Goal: Use online tool/utility: Utilize a website feature to perform a specific function

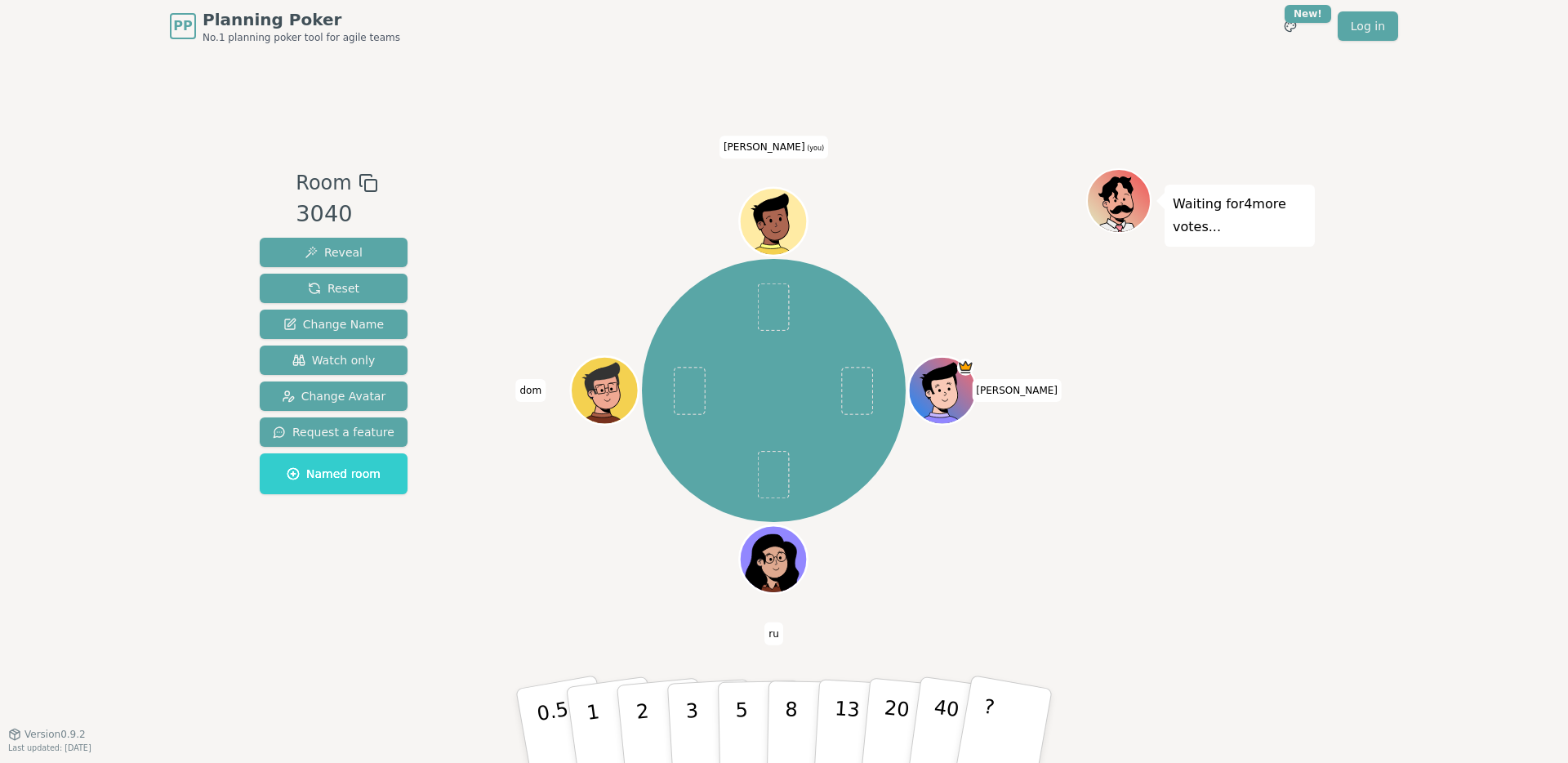
click at [767, 217] on icon at bounding box center [776, 220] width 66 height 8
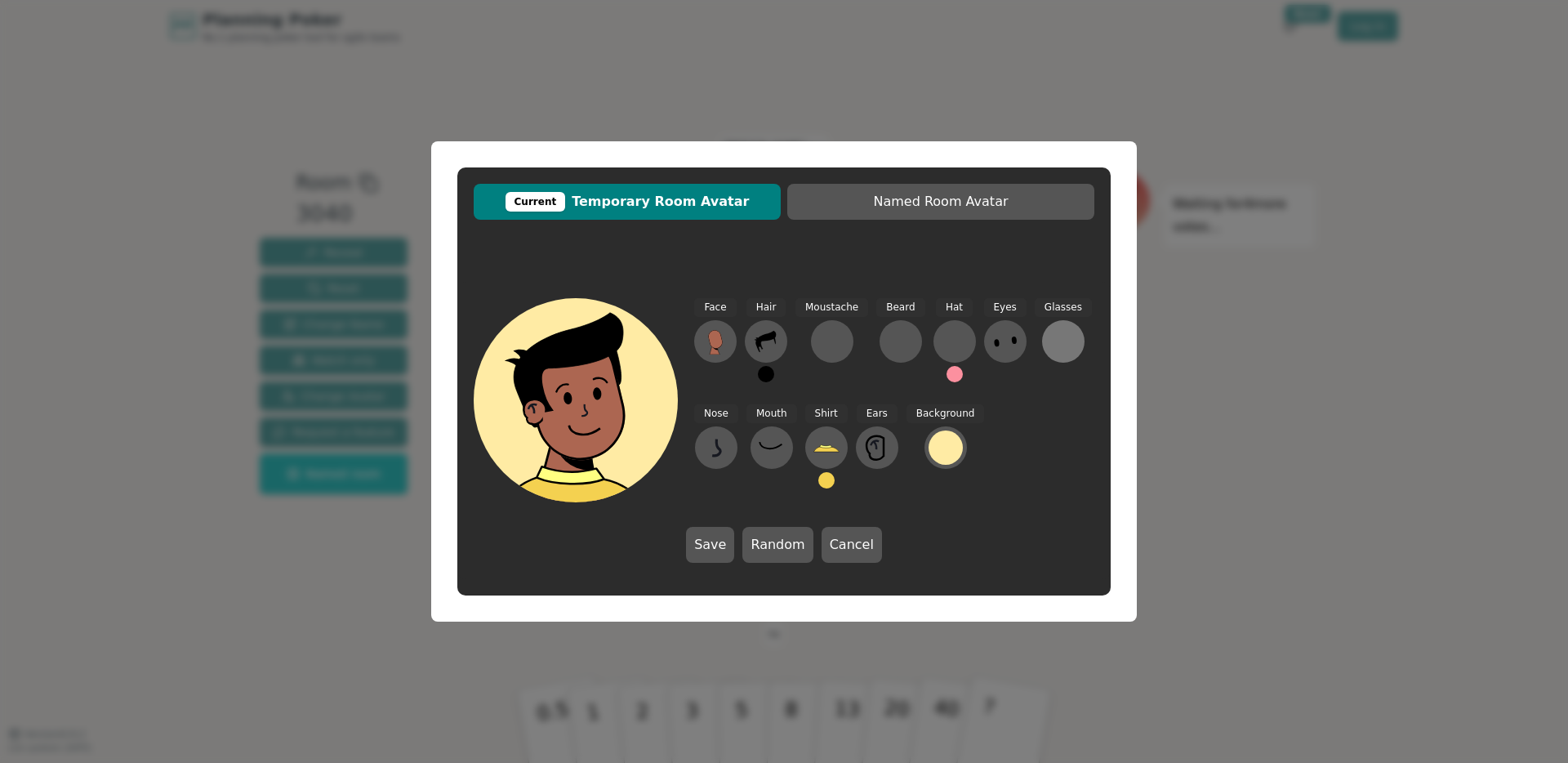
click at [1050, 332] on div at bounding box center [1063, 341] width 26 height 26
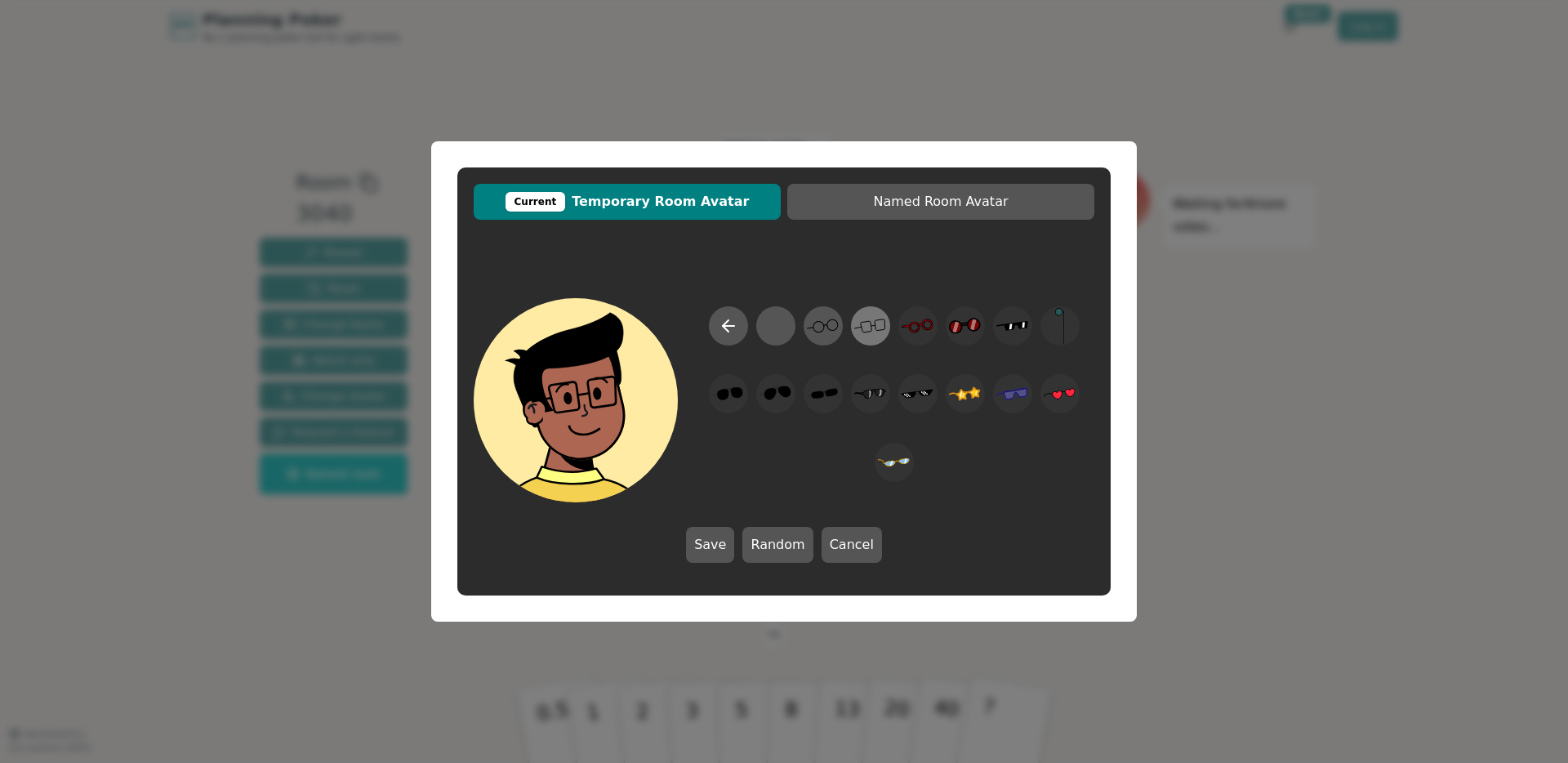
click at [877, 322] on icon at bounding box center [871, 326] width 32 height 37
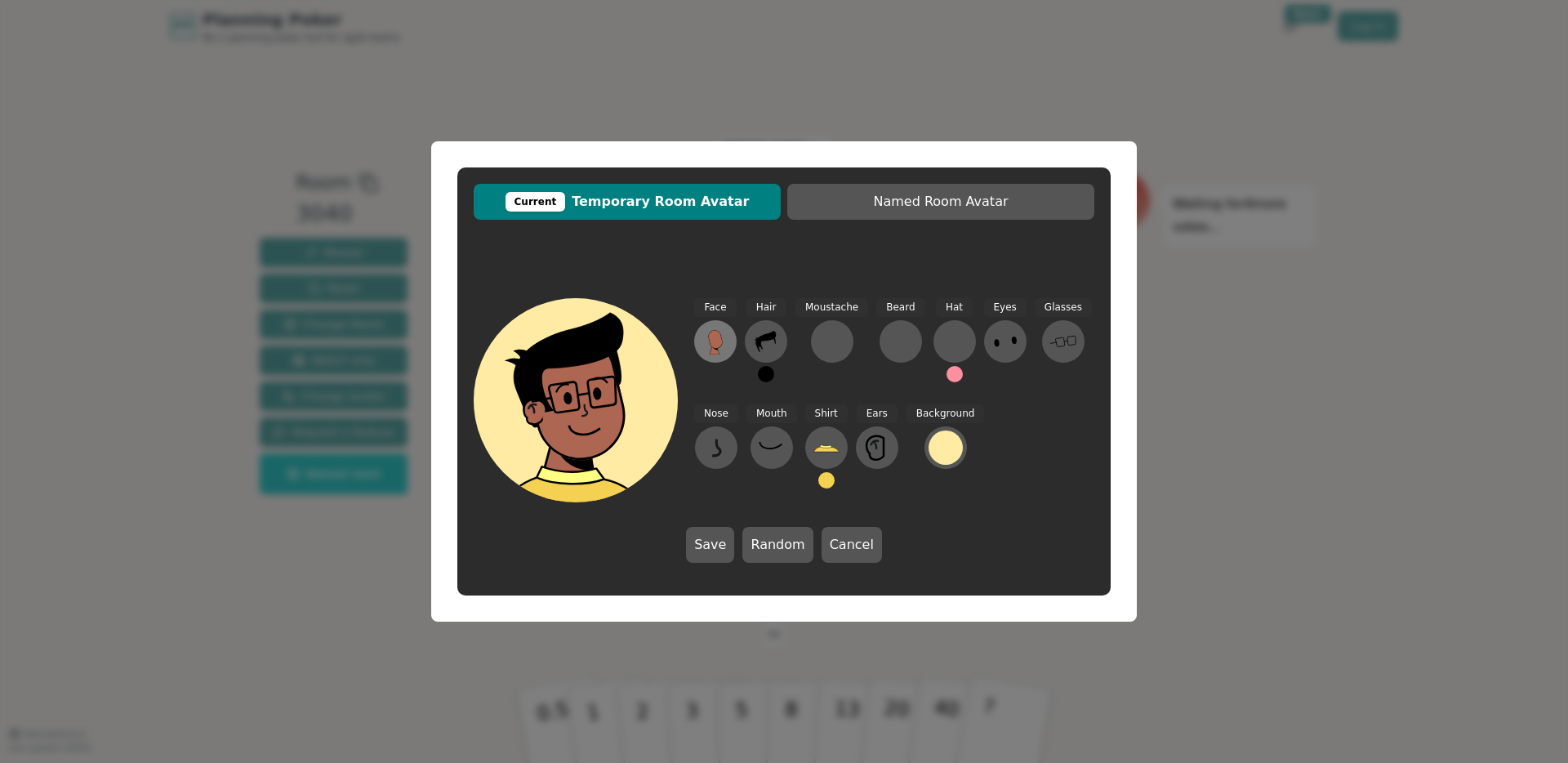
click at [719, 335] on icon at bounding box center [715, 339] width 14 height 18
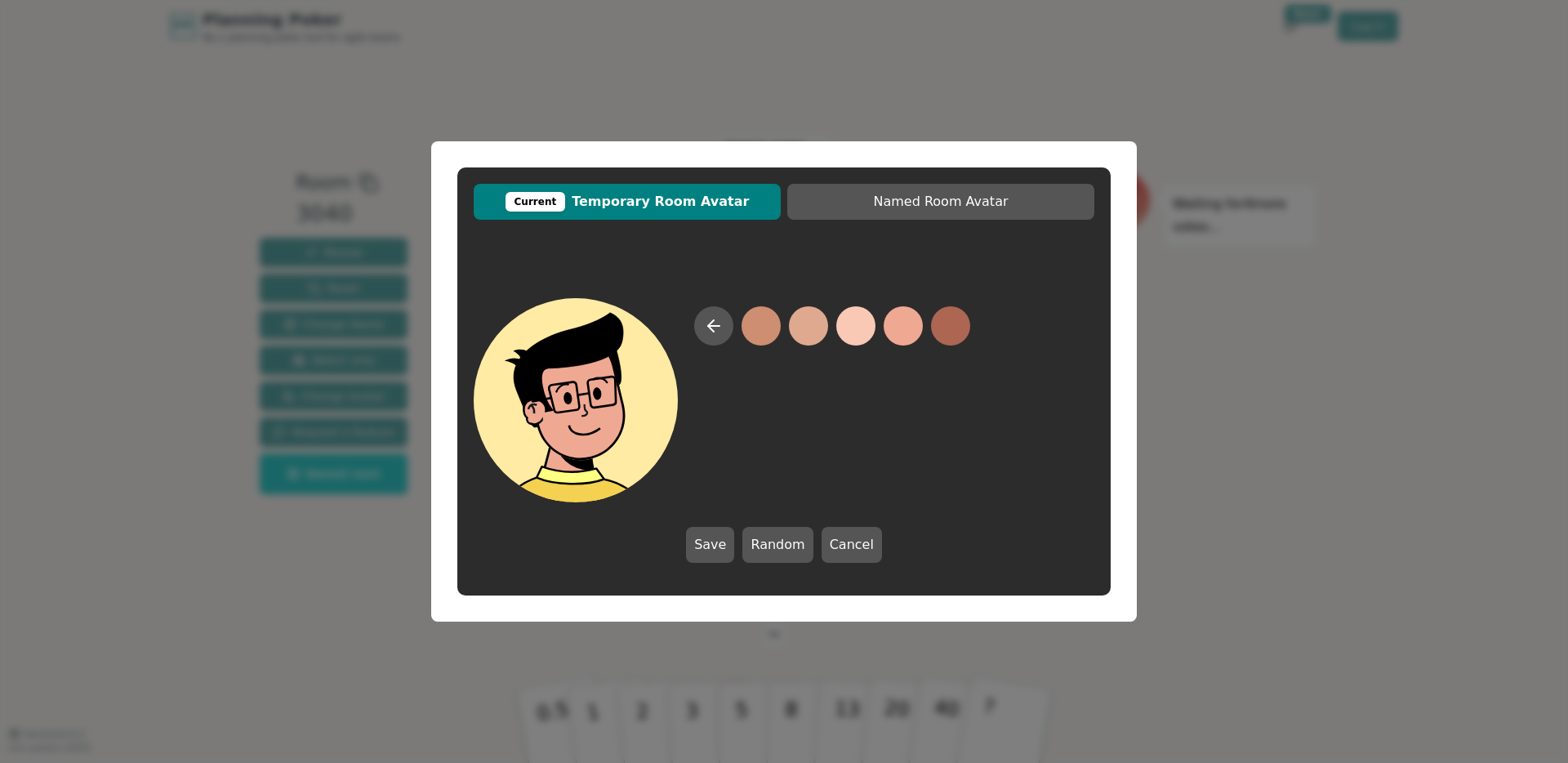
click at [907, 334] on button at bounding box center [903, 325] width 39 height 39
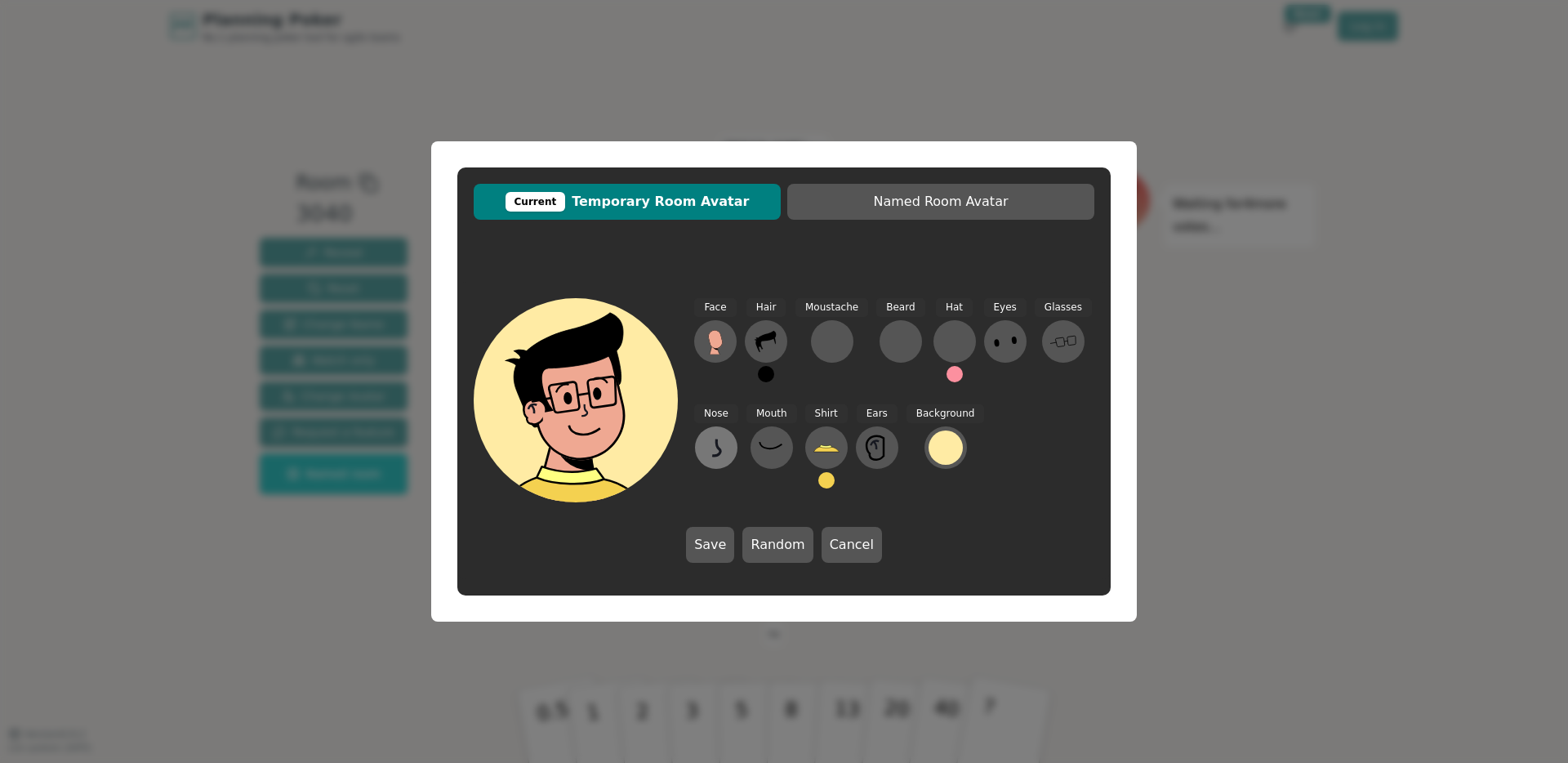
click at [712, 447] on icon at bounding box center [716, 447] width 26 height 26
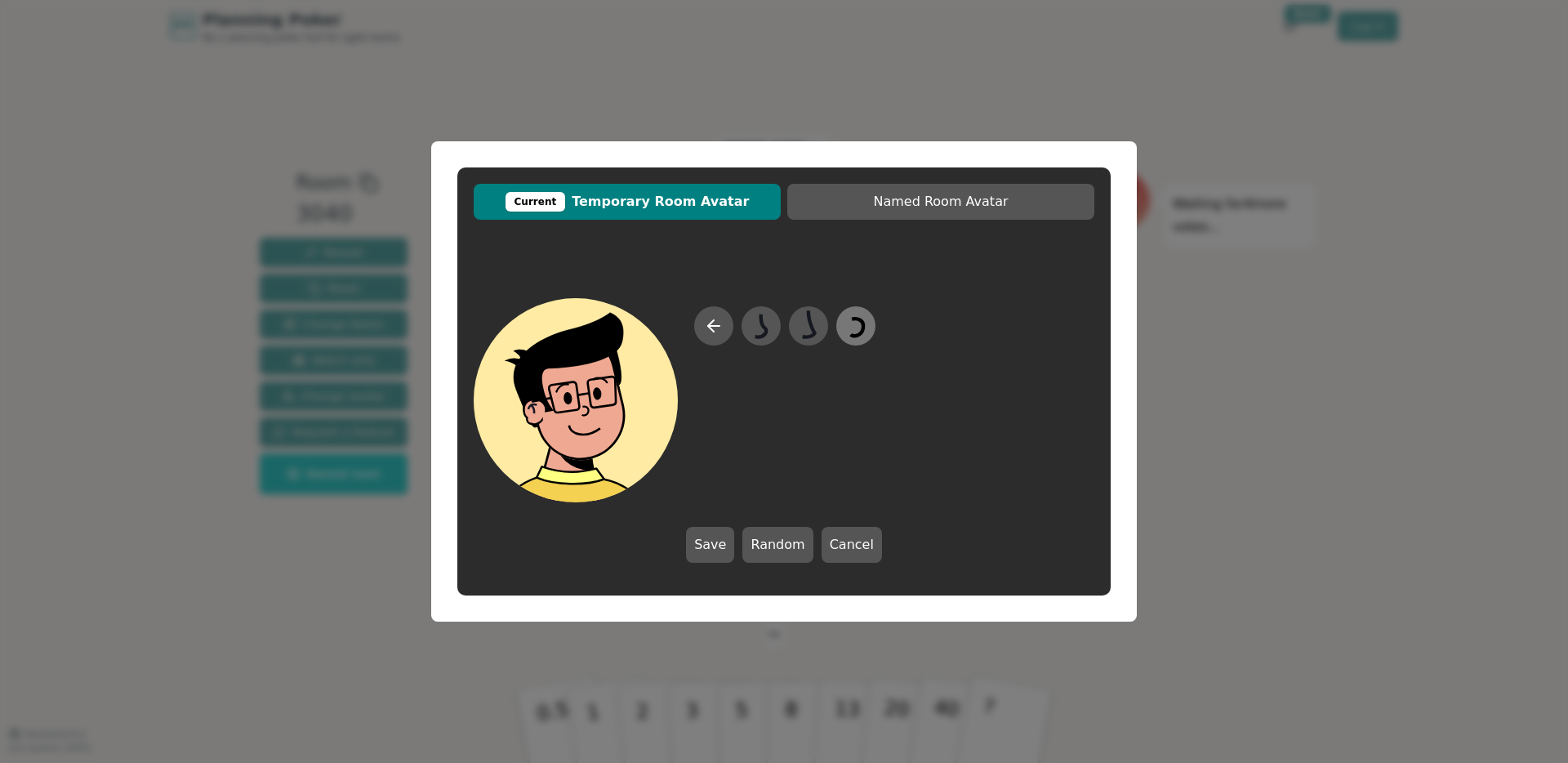
click at [855, 335] on icon at bounding box center [858, 327] width 13 height 17
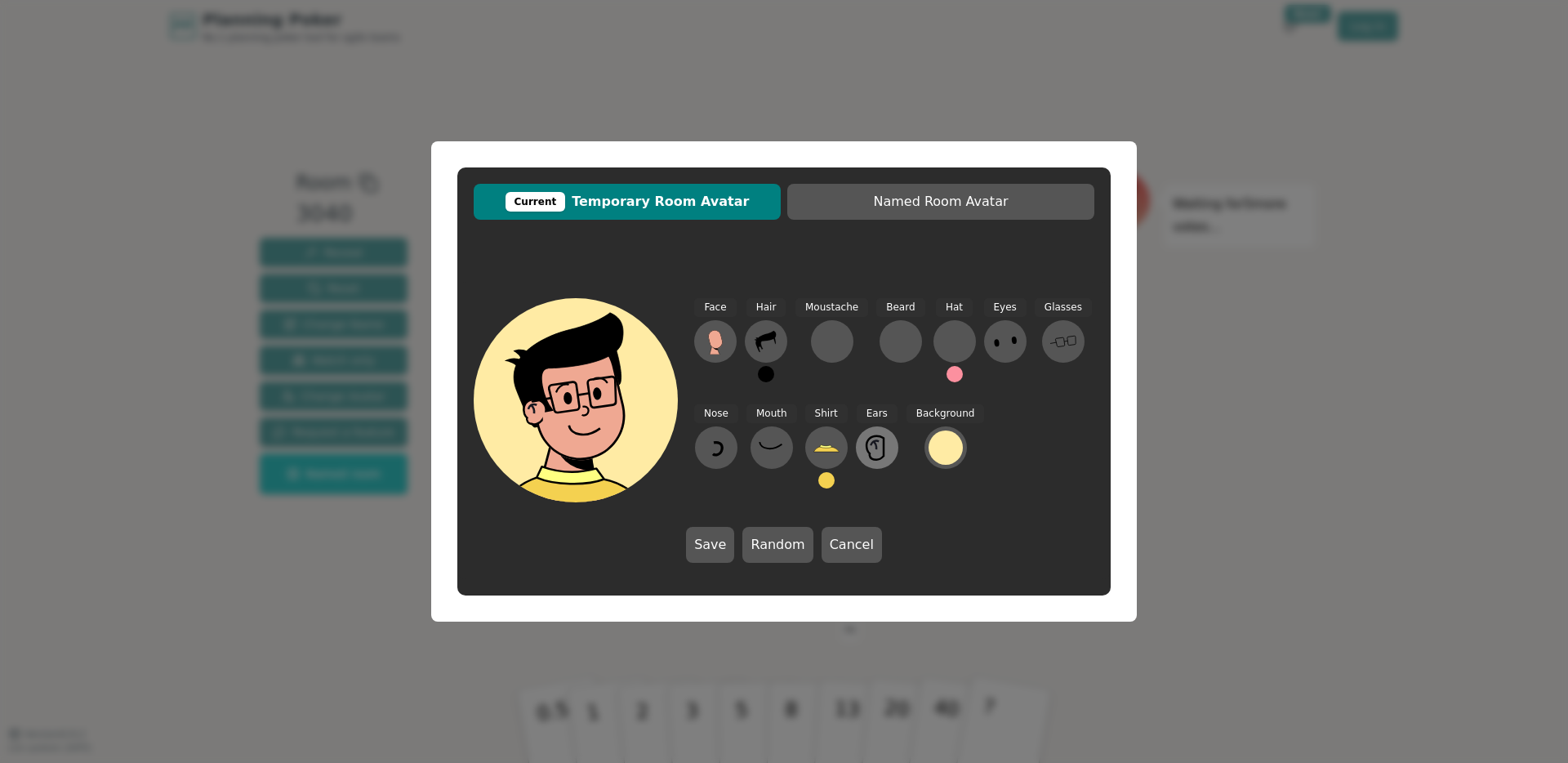
click at [866, 448] on icon at bounding box center [875, 448] width 17 height 24
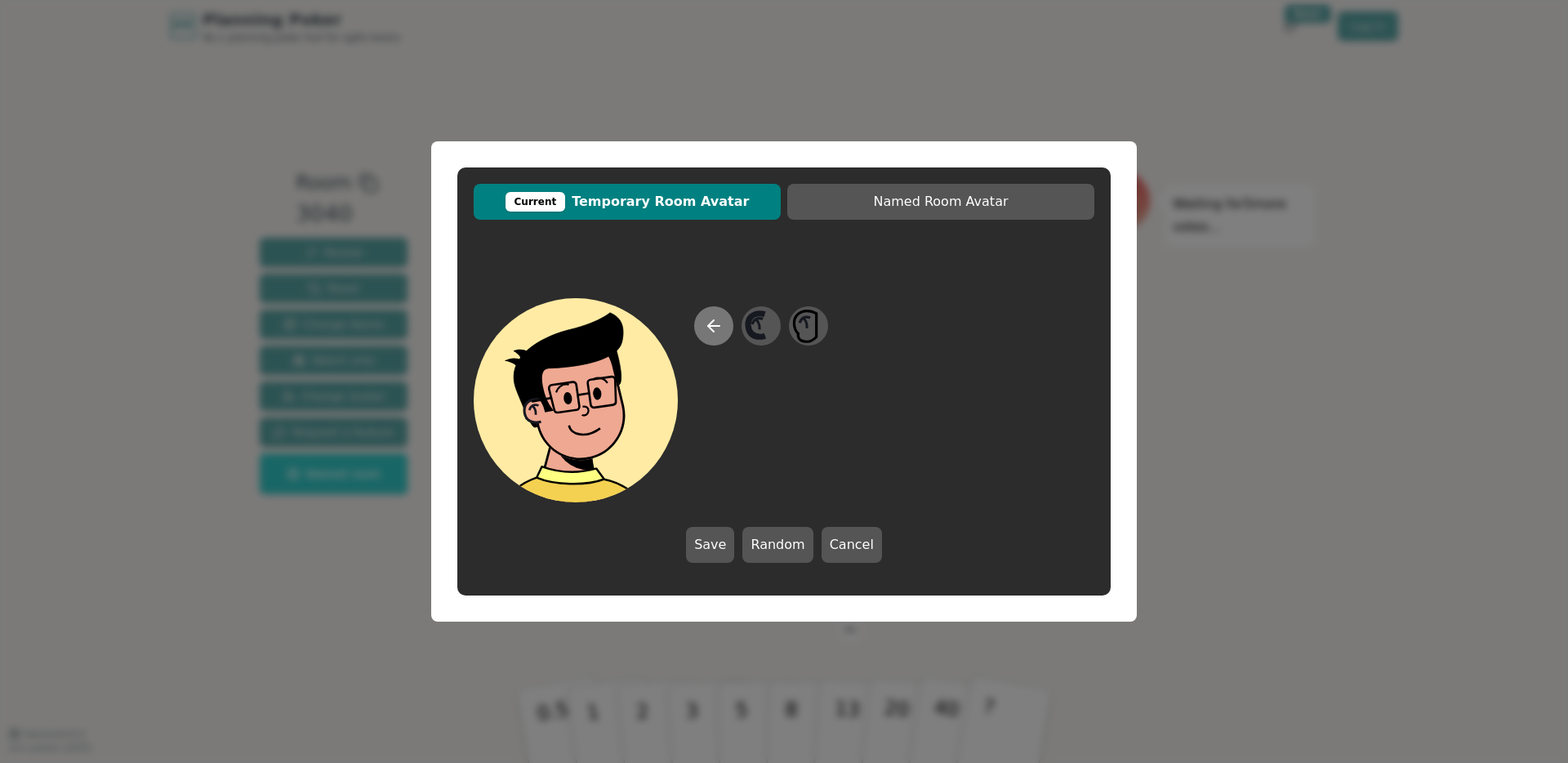
click at [714, 318] on icon at bounding box center [713, 325] width 19 height 19
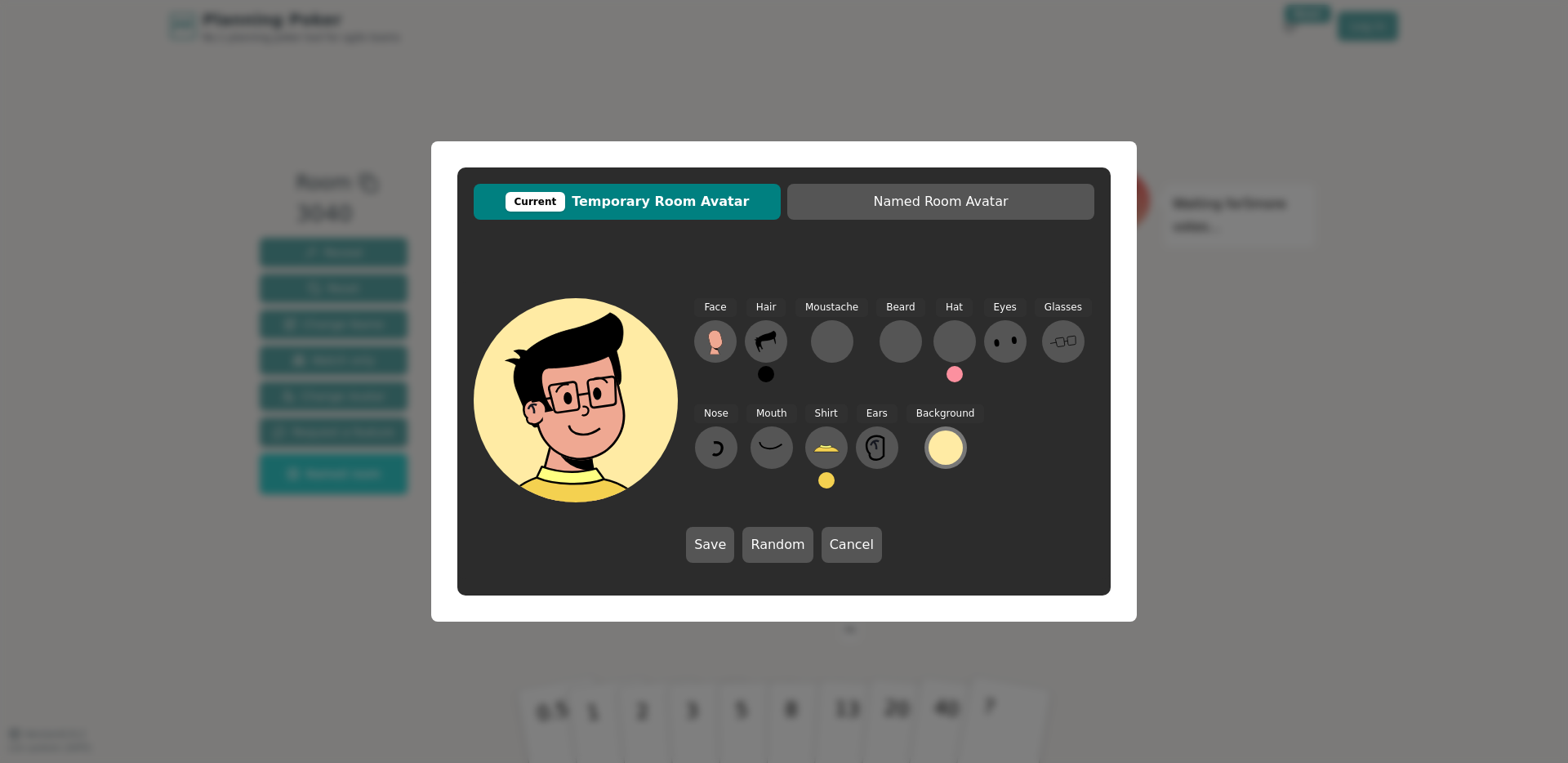
click at [939, 442] on div at bounding box center [945, 447] width 34 height 34
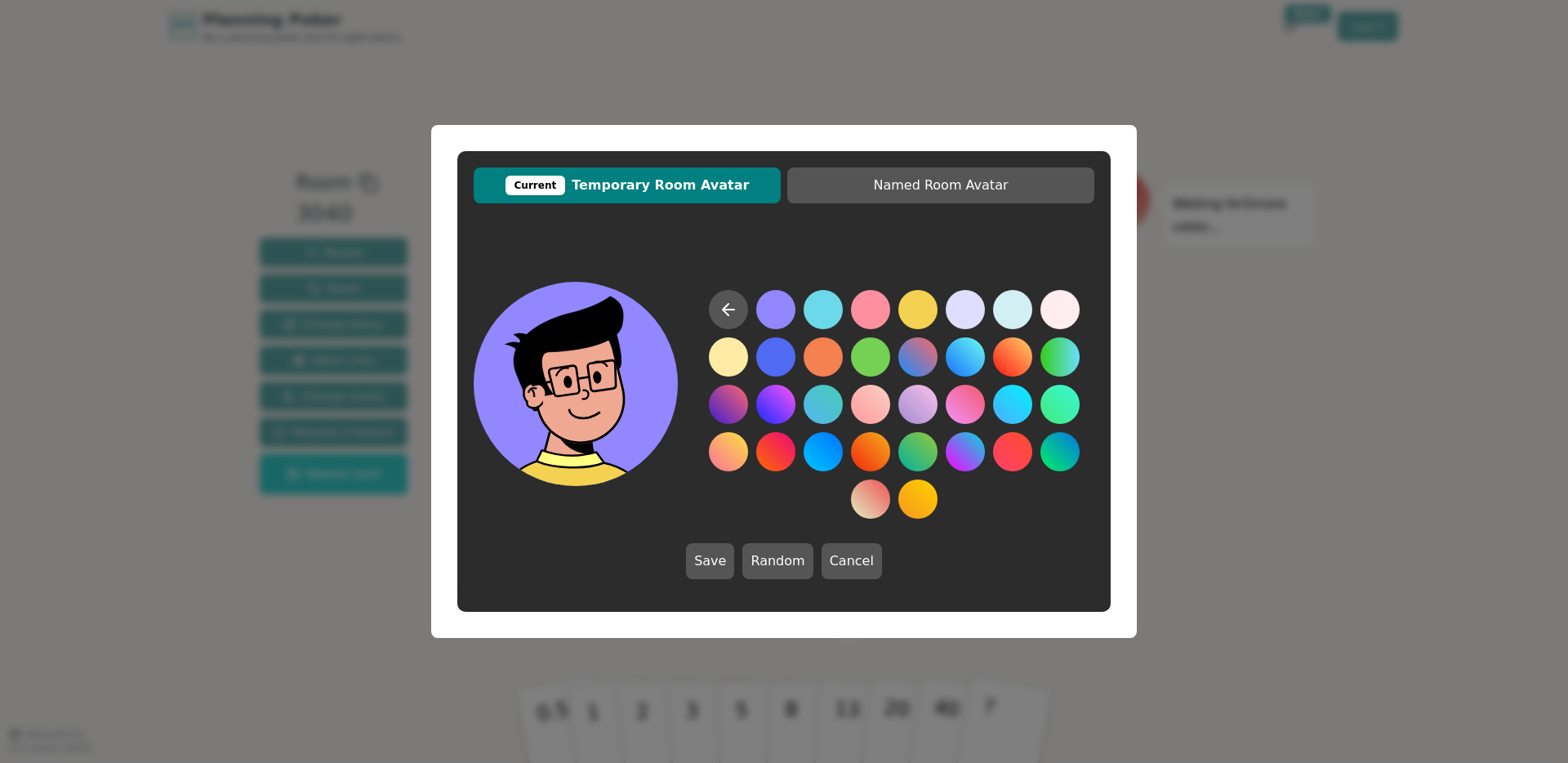
click at [786, 312] on button at bounding box center [776, 309] width 39 height 39
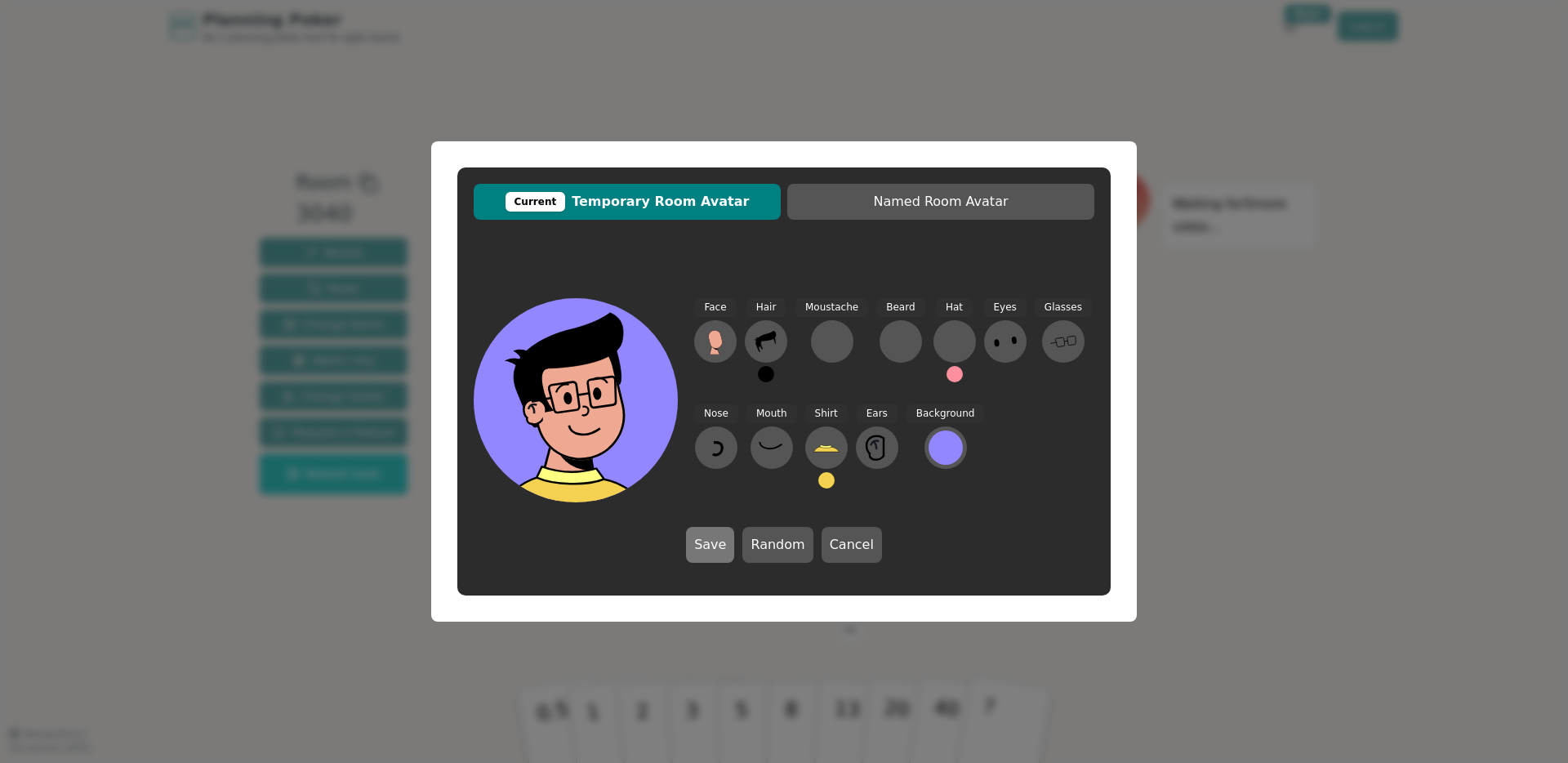
click at [727, 547] on button "Save" at bounding box center [709, 545] width 48 height 36
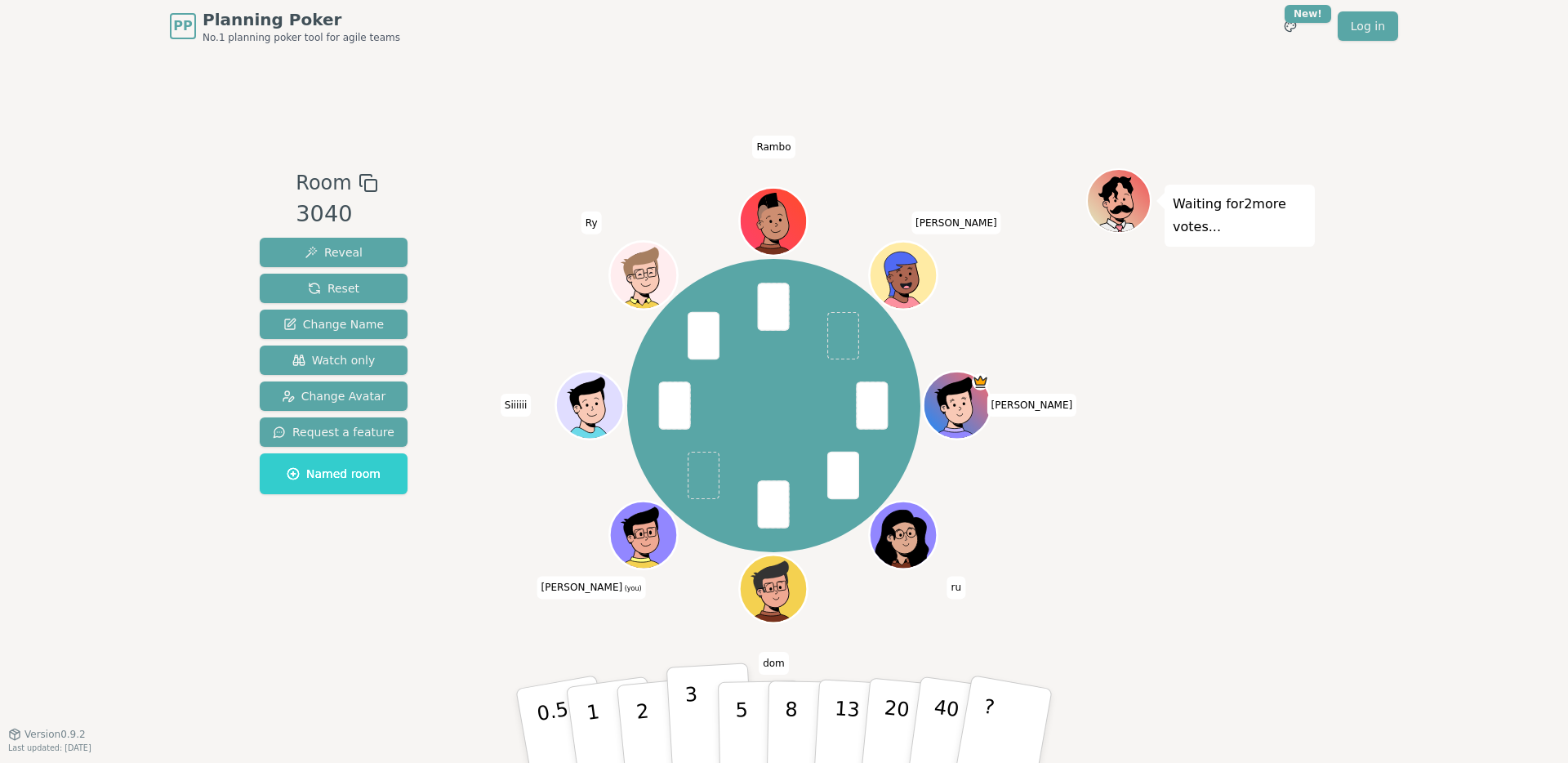
click at [675, 700] on button "3" at bounding box center [711, 726] width 89 height 128
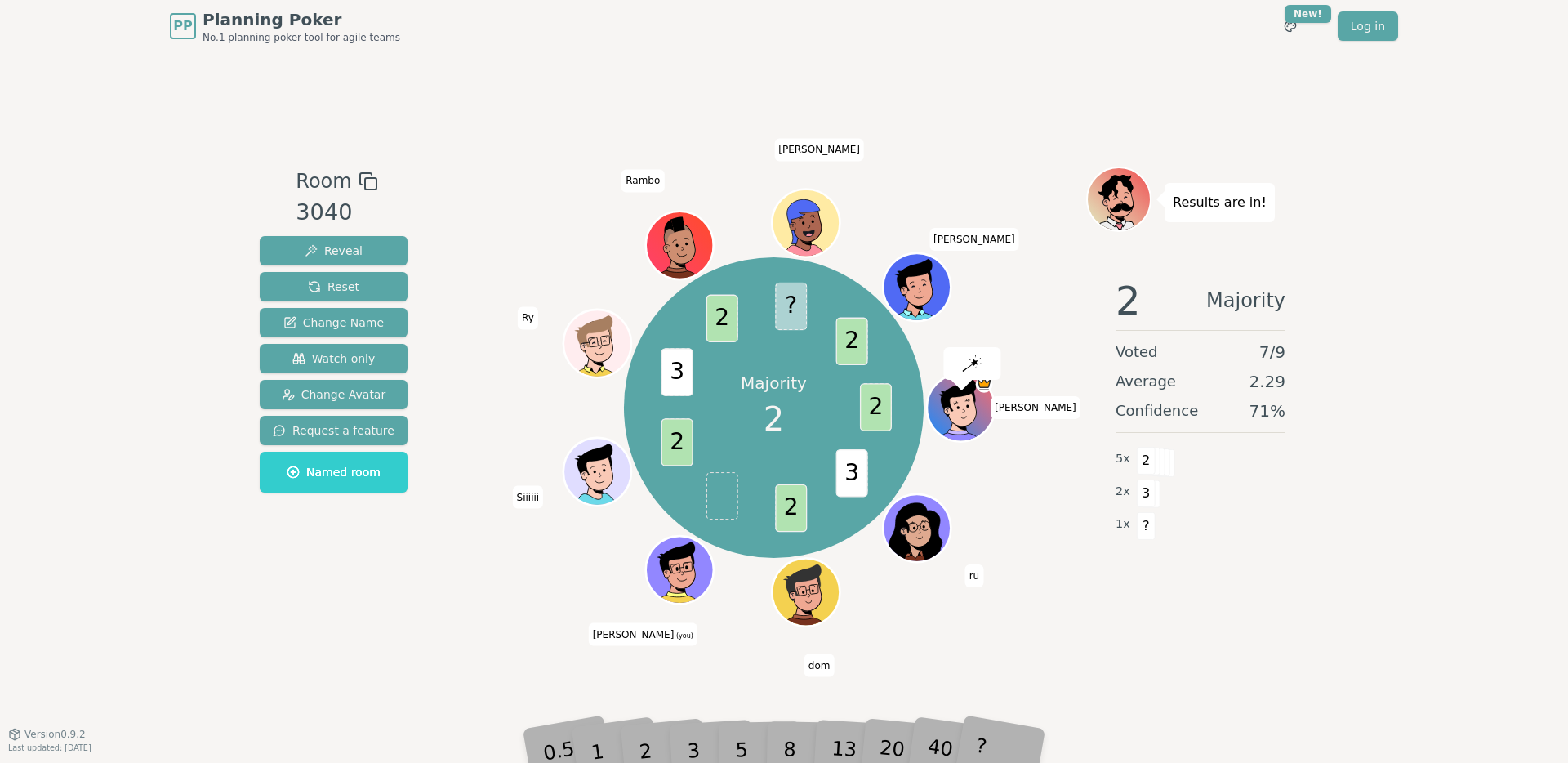
click at [636, 708] on div "2" at bounding box center [661, 725] width 54 height 61
click at [646, 746] on div "2" at bounding box center [661, 725] width 54 height 61
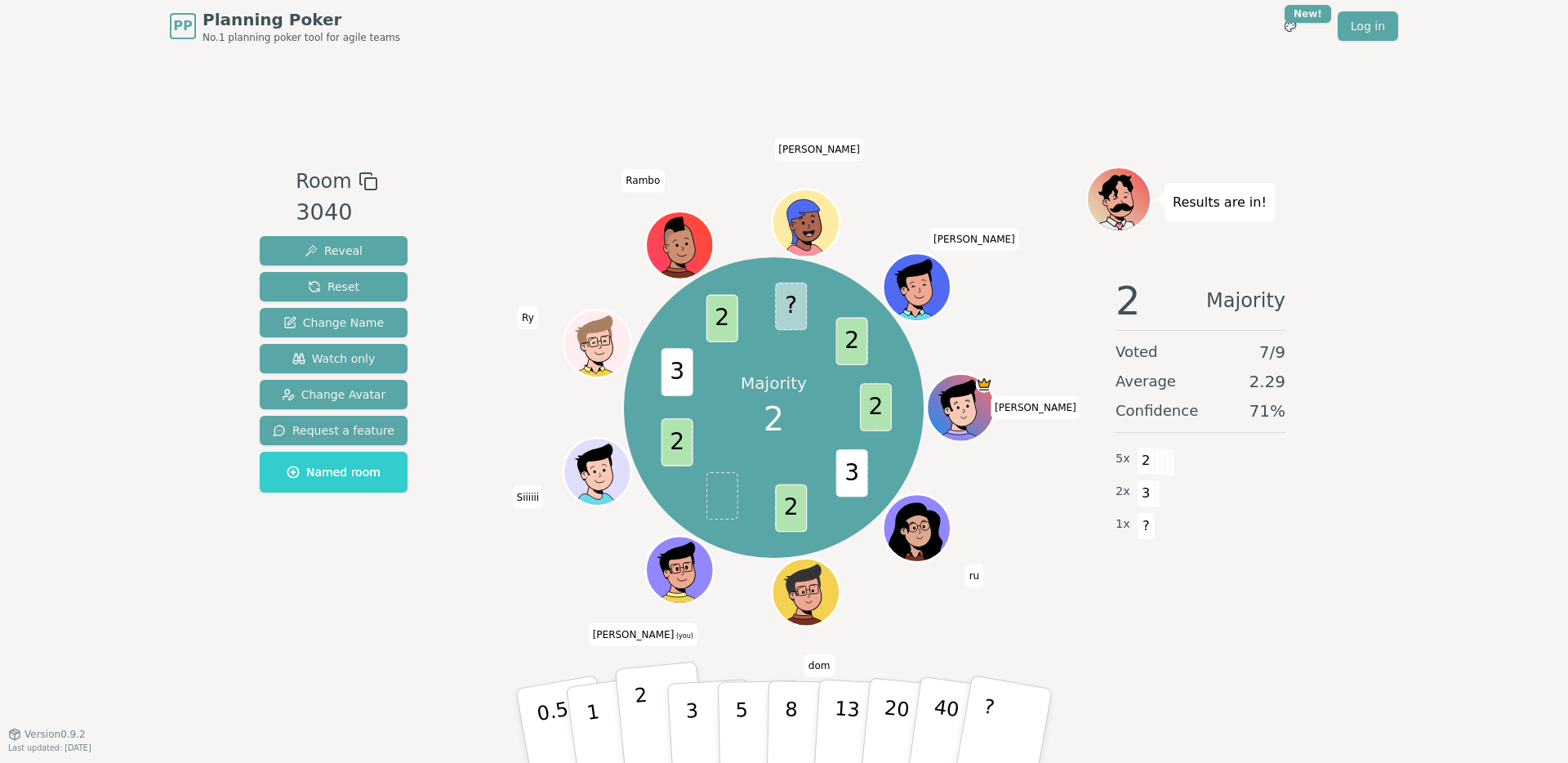
click at [642, 713] on p "2" at bounding box center [644, 729] width 21 height 89
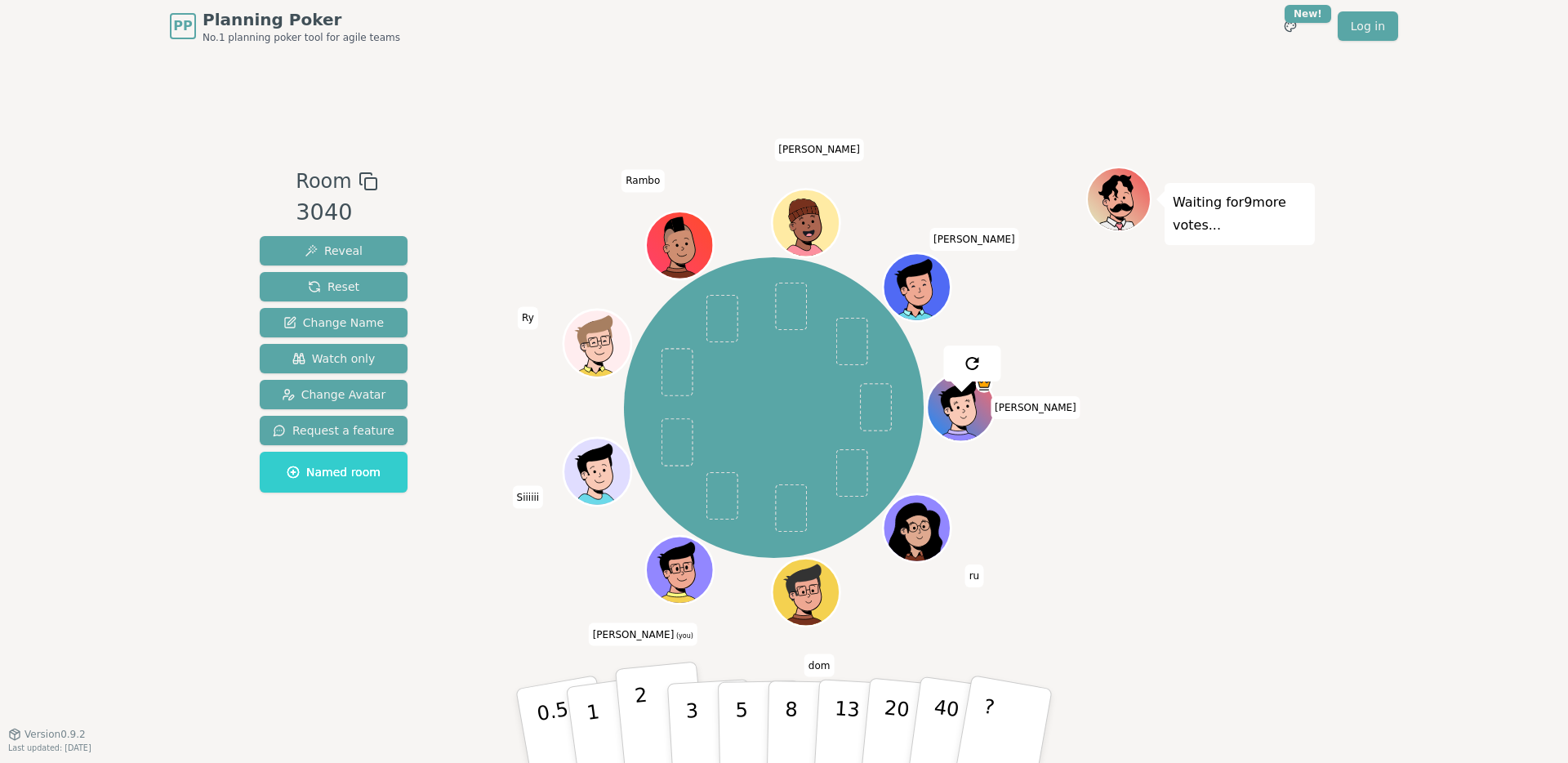
click at [657, 714] on button "2" at bounding box center [661, 726] width 93 height 130
click at [647, 708] on button "2" at bounding box center [661, 726] width 93 height 130
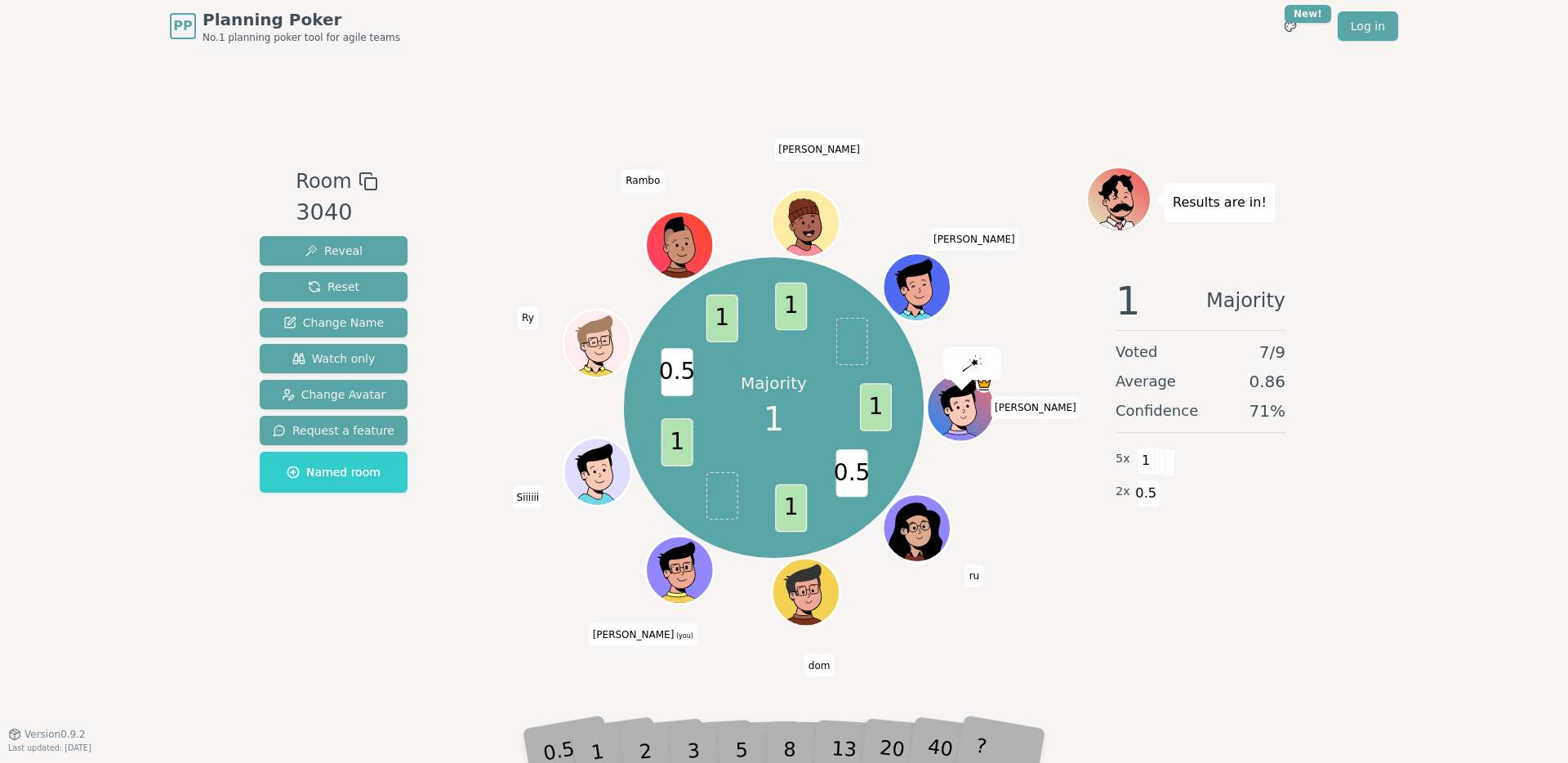
click at [638, 735] on div "2" at bounding box center [661, 725] width 54 height 61
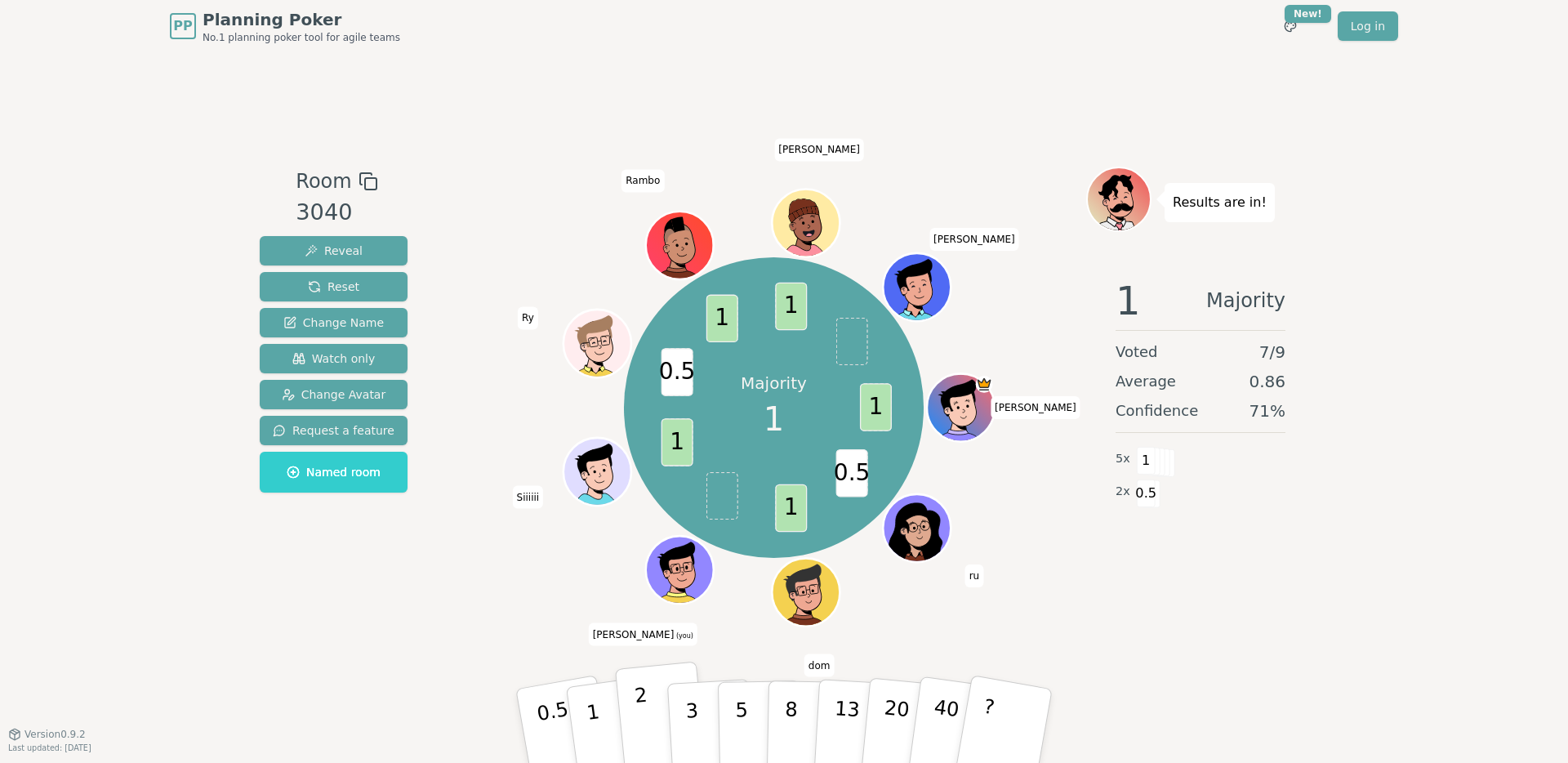
click at [631, 739] on button "2" at bounding box center [661, 726] width 93 height 130
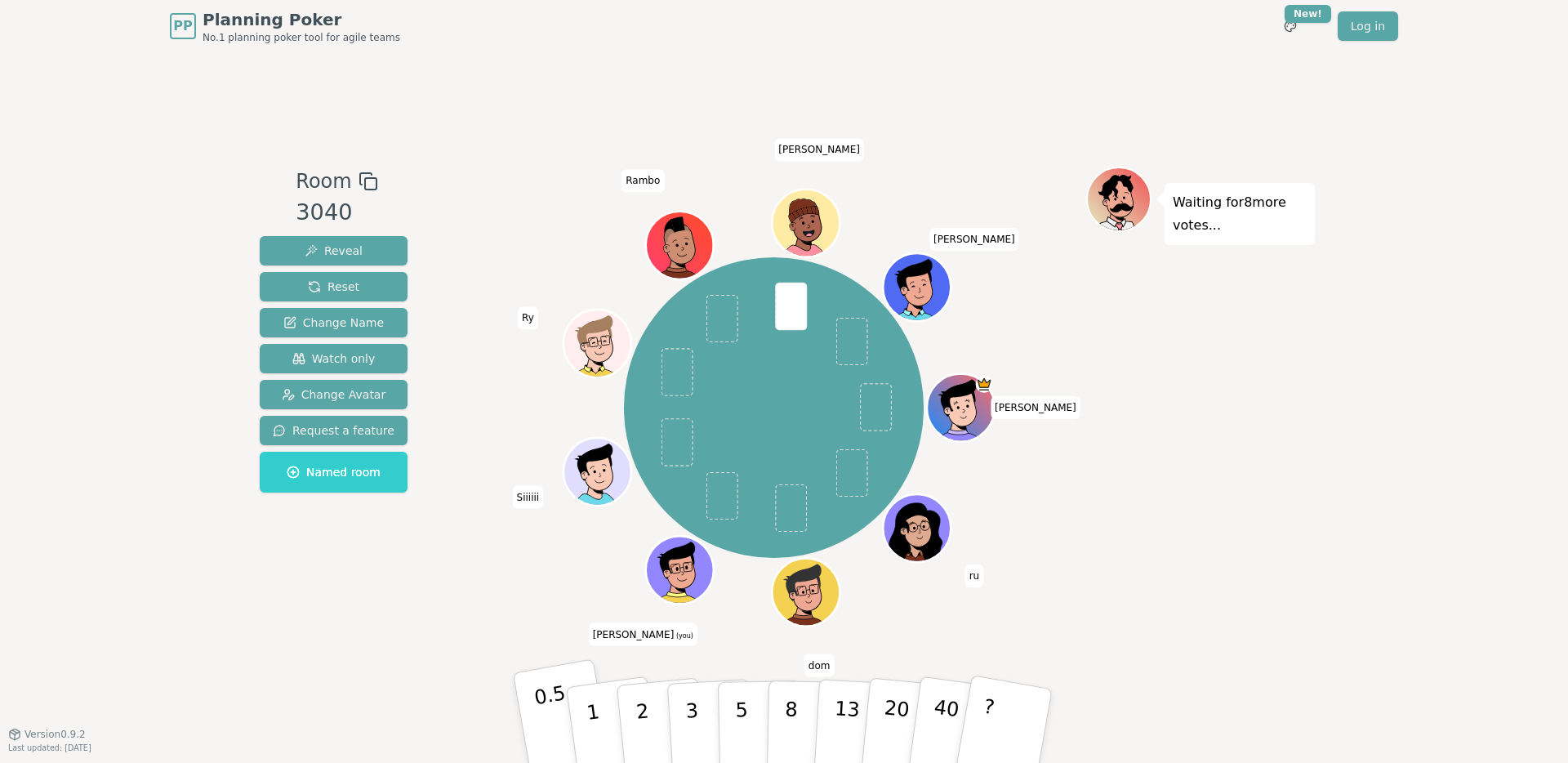
click at [545, 707] on p "0.5" at bounding box center [555, 728] width 45 height 92
click at [540, 701] on p "0.5" at bounding box center [555, 728] width 45 height 92
click at [729, 497] on span at bounding box center [723, 496] width 32 height 48
drag, startPoint x: 714, startPoint y: 497, endPoint x: 642, endPoint y: 583, distance: 112.2
click at [642, 583] on div "[PERSON_NAME] J ru [PERSON_NAME] (you) Siiiiii [PERSON_NAME] [PERSON_NAME]" at bounding box center [774, 407] width 625 height 423
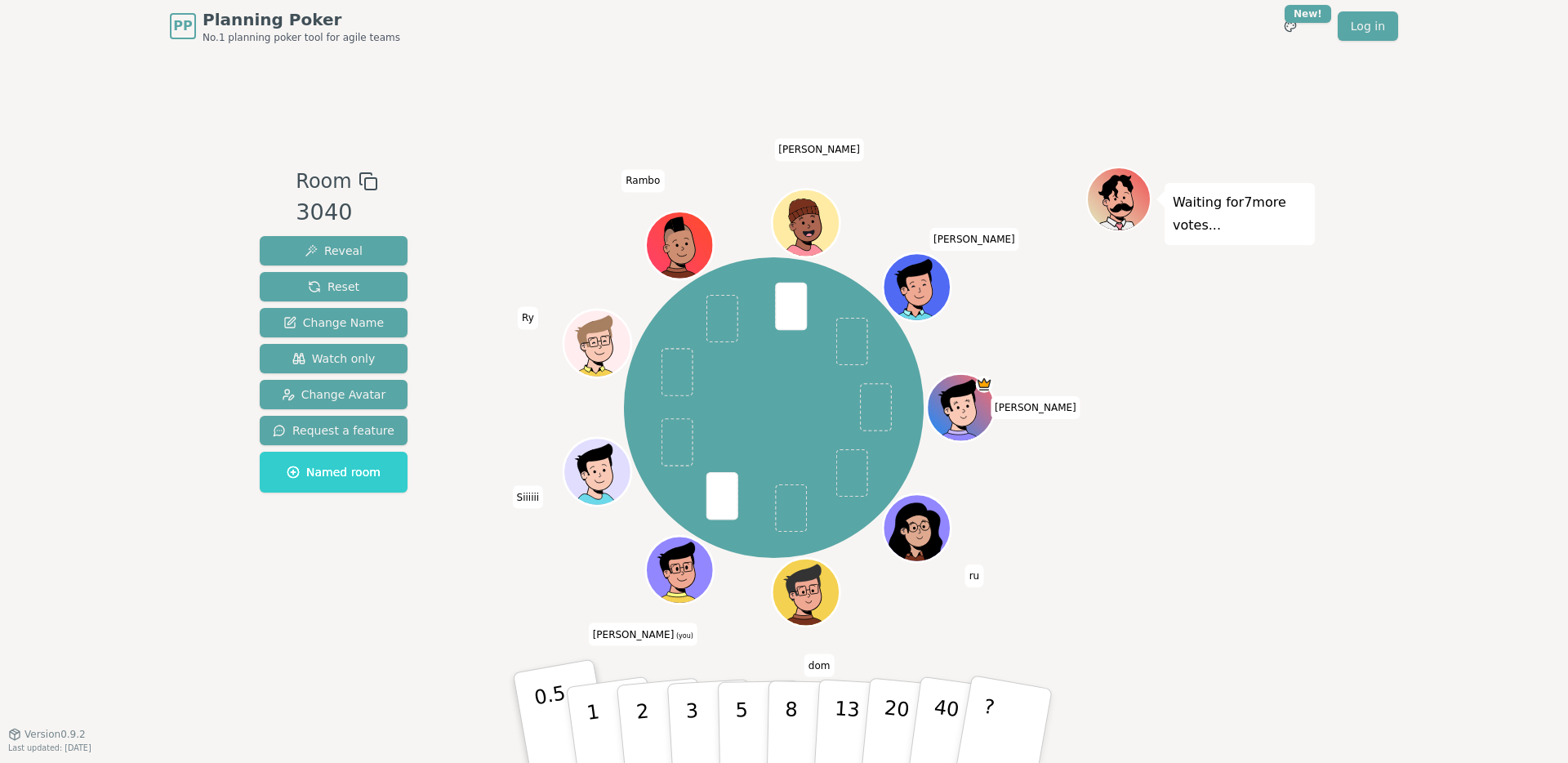
click at [536, 700] on p "0.5" at bounding box center [555, 728] width 45 height 92
click at [638, 724] on p "2" at bounding box center [644, 729] width 21 height 89
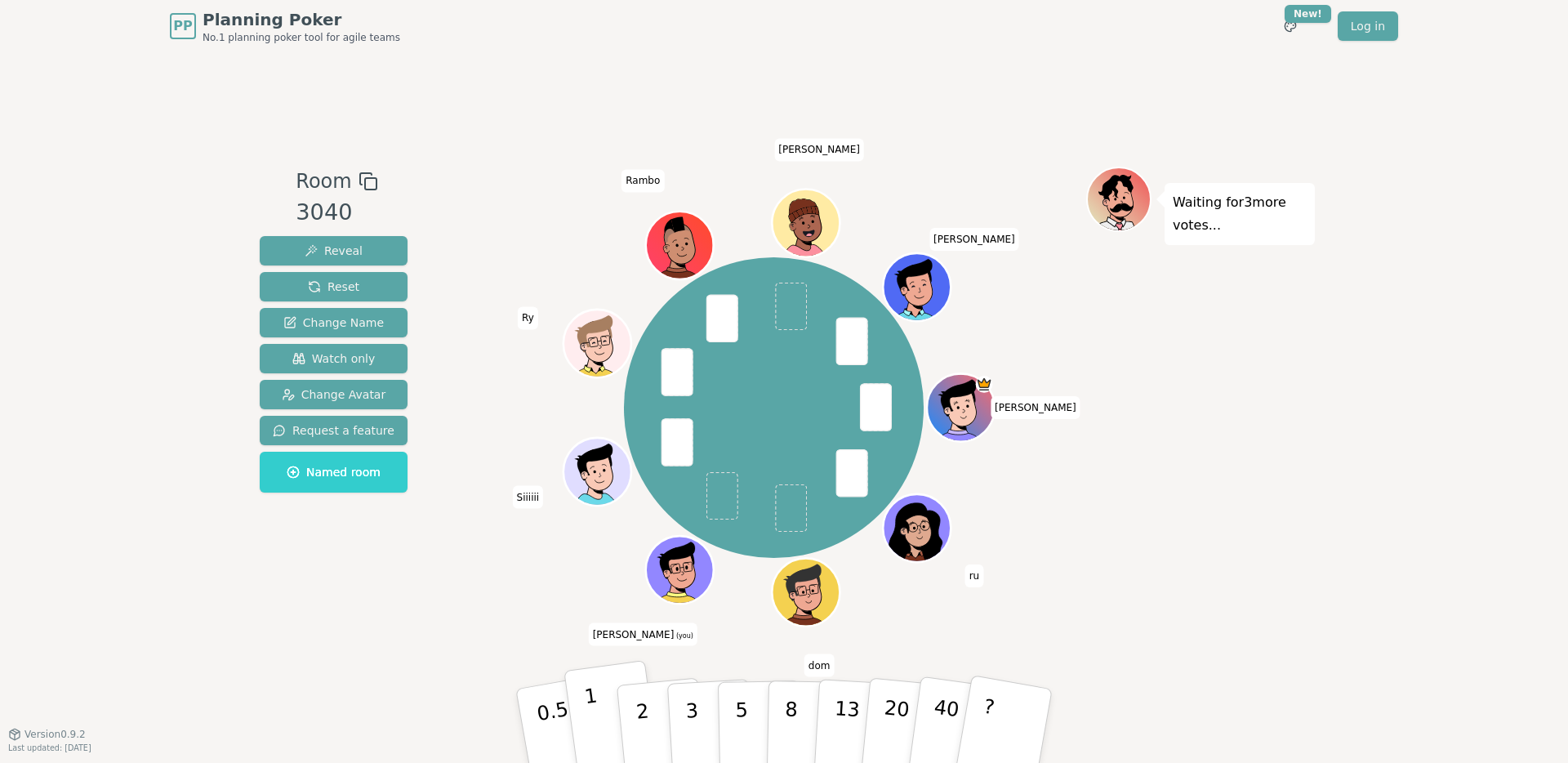
click at [606, 713] on button "1" at bounding box center [613, 725] width 97 height 132
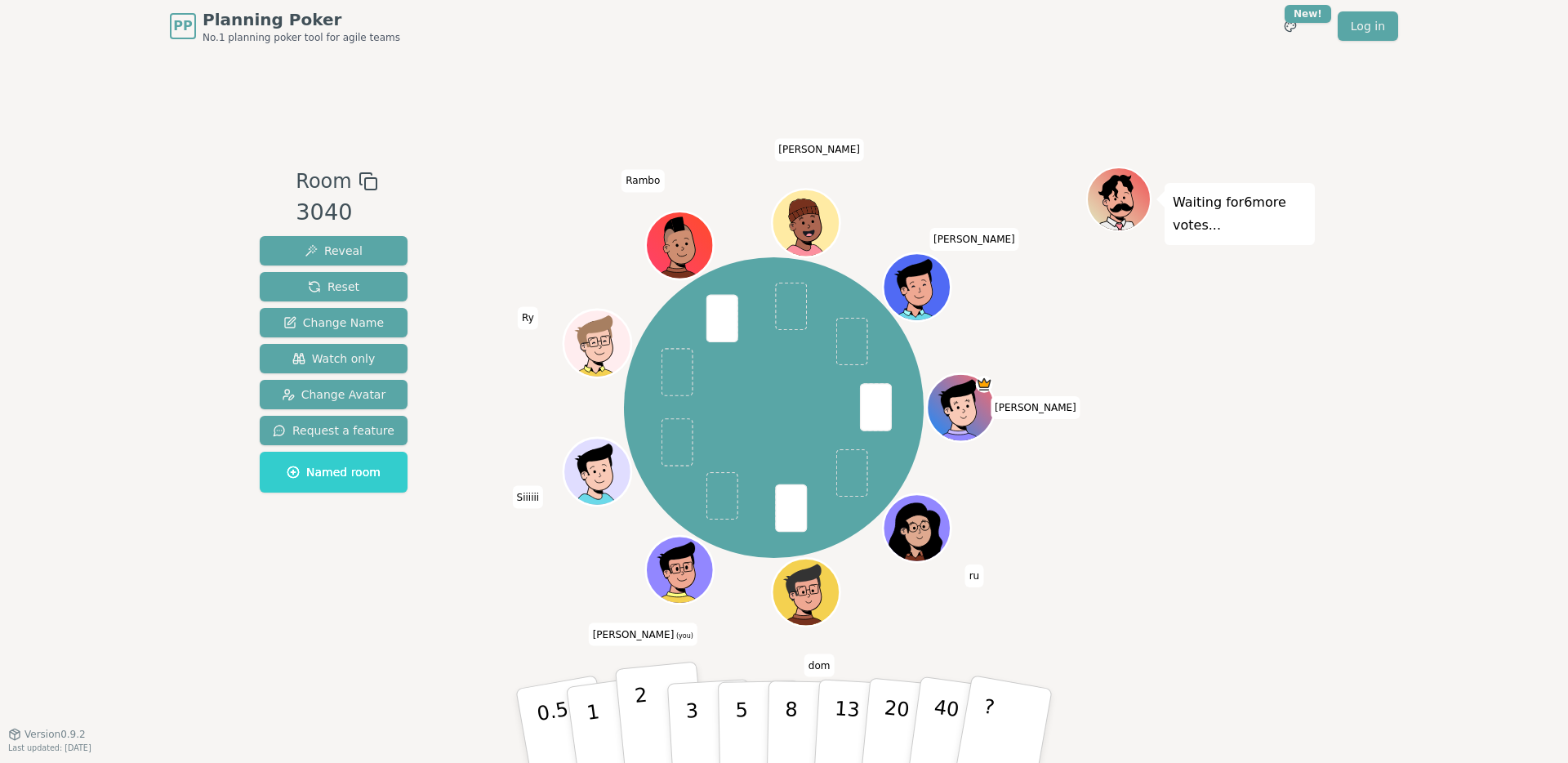
click at [635, 703] on p "2" at bounding box center [644, 729] width 21 height 89
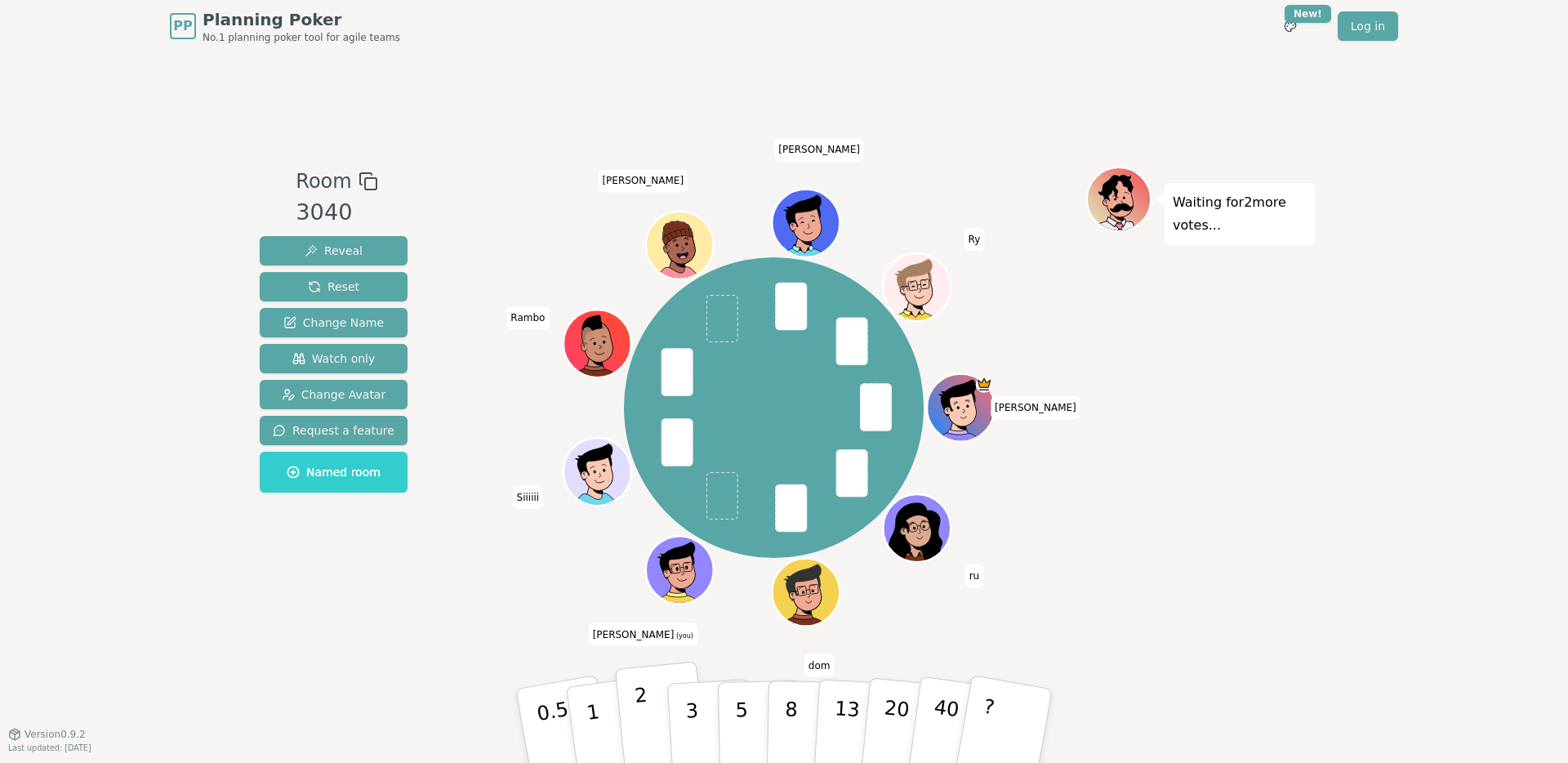
click at [641, 713] on p "2" at bounding box center [644, 729] width 21 height 89
